Goal: Task Accomplishment & Management: Complete application form

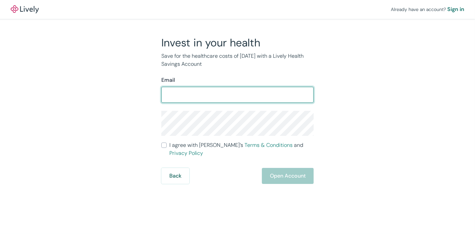
click at [204, 87] on div "​" at bounding box center [237, 95] width 152 height 16
type input "[EMAIL_ADDRESS][DOMAIN_NAME]"
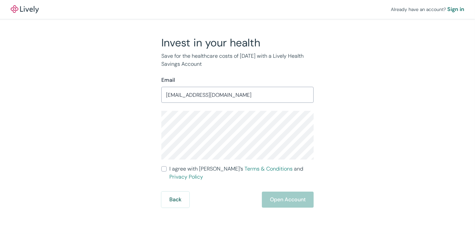
click at [163, 165] on label "I agree with Lively’s Terms & Conditions and Privacy Policy" at bounding box center [237, 173] width 152 height 16
click at [163, 166] on input "I agree with Lively’s Terms & Conditions and Privacy Policy" at bounding box center [163, 168] width 5 height 5
click at [163, 165] on label "I agree with Lively’s Terms & Conditions and Privacy Policy" at bounding box center [237, 173] width 152 height 16
click at [163, 166] on input "I agree with Lively’s Terms & Conditions and Privacy Policy" at bounding box center [163, 168] width 5 height 5
checkbox input "false"
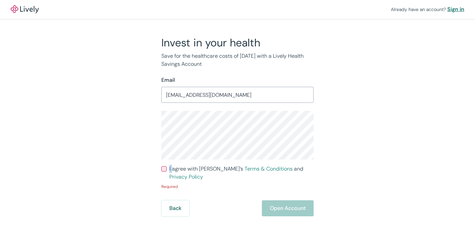
click at [461, 7] on div "Sign in" at bounding box center [455, 9] width 17 height 8
